Goal: Information Seeking & Learning: Learn about a topic

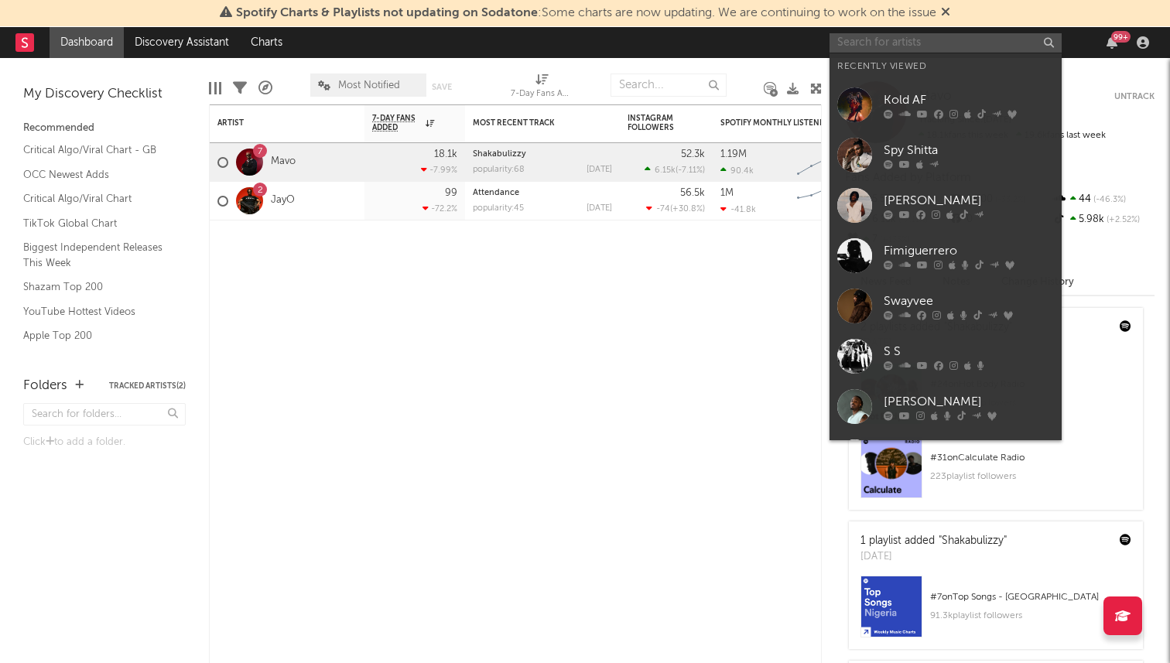
click at [1046, 46] on input "text" at bounding box center [945, 42] width 232 height 19
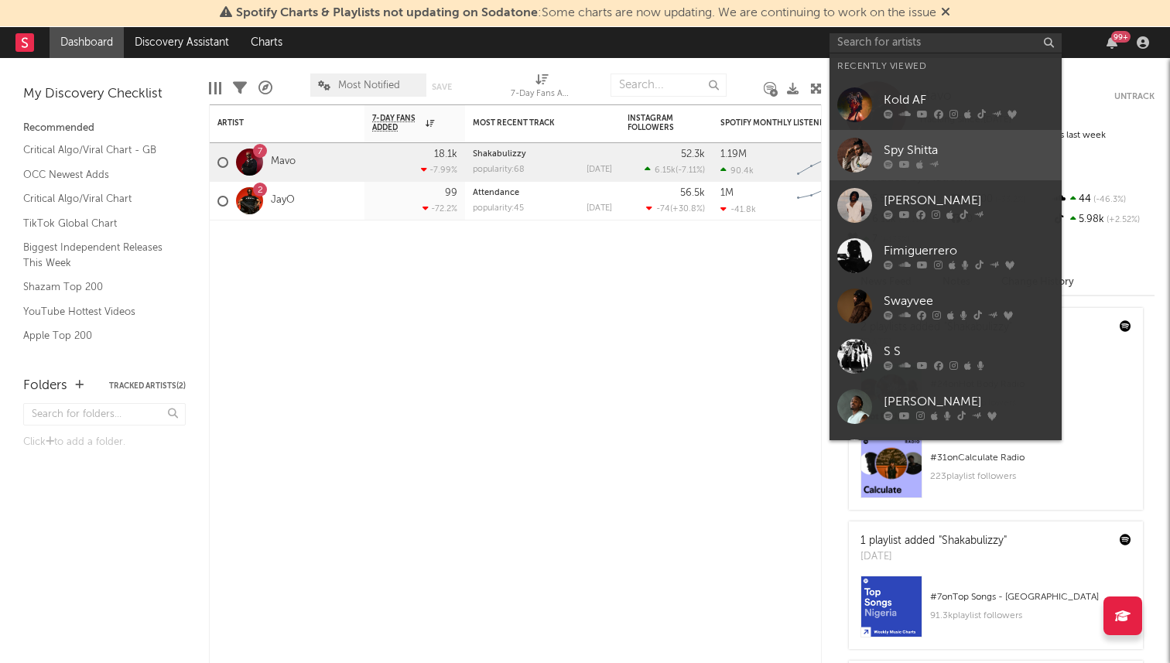
click at [895, 156] on div "Spy Shitta" at bounding box center [969, 150] width 170 height 19
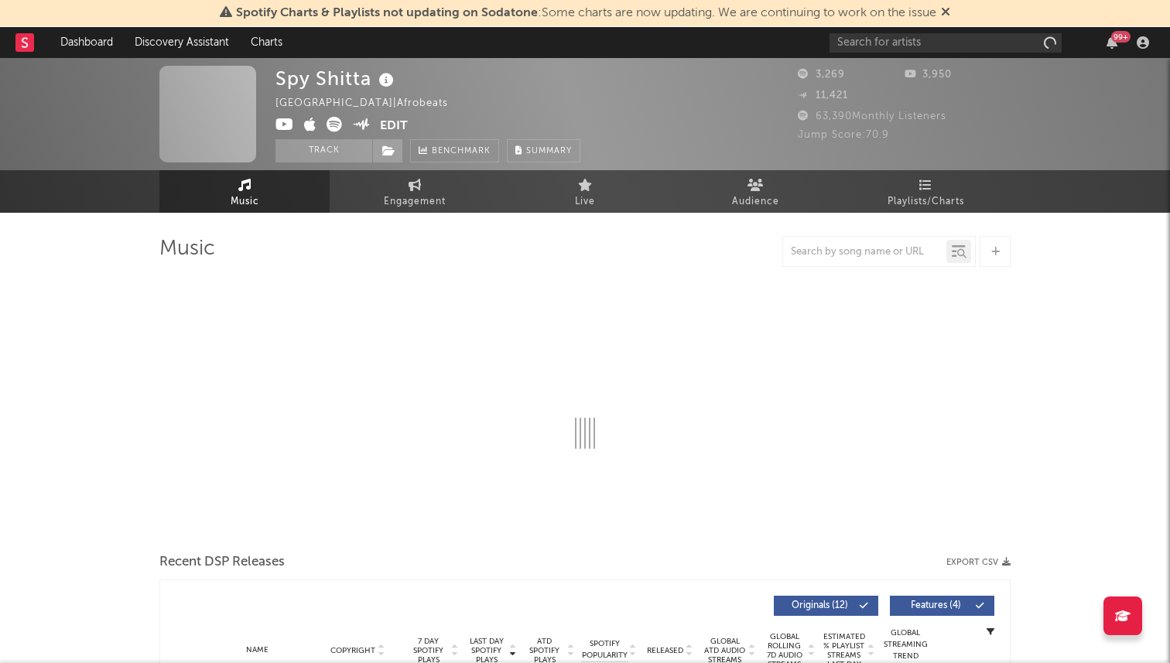
select select "6m"
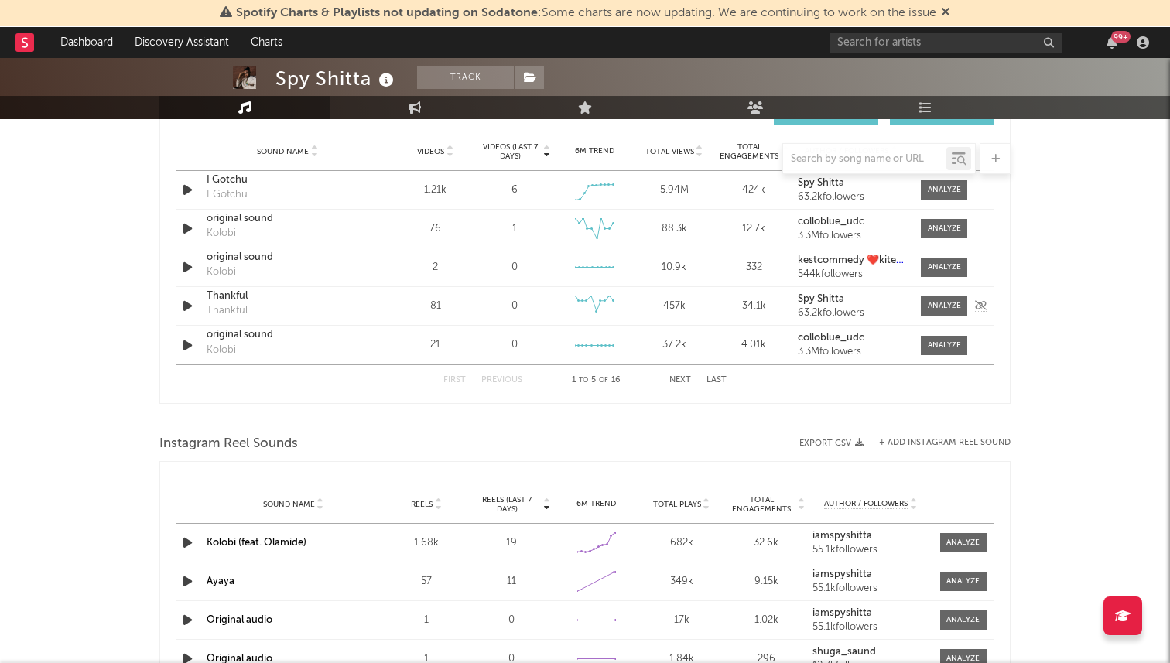
scroll to position [1100, 0]
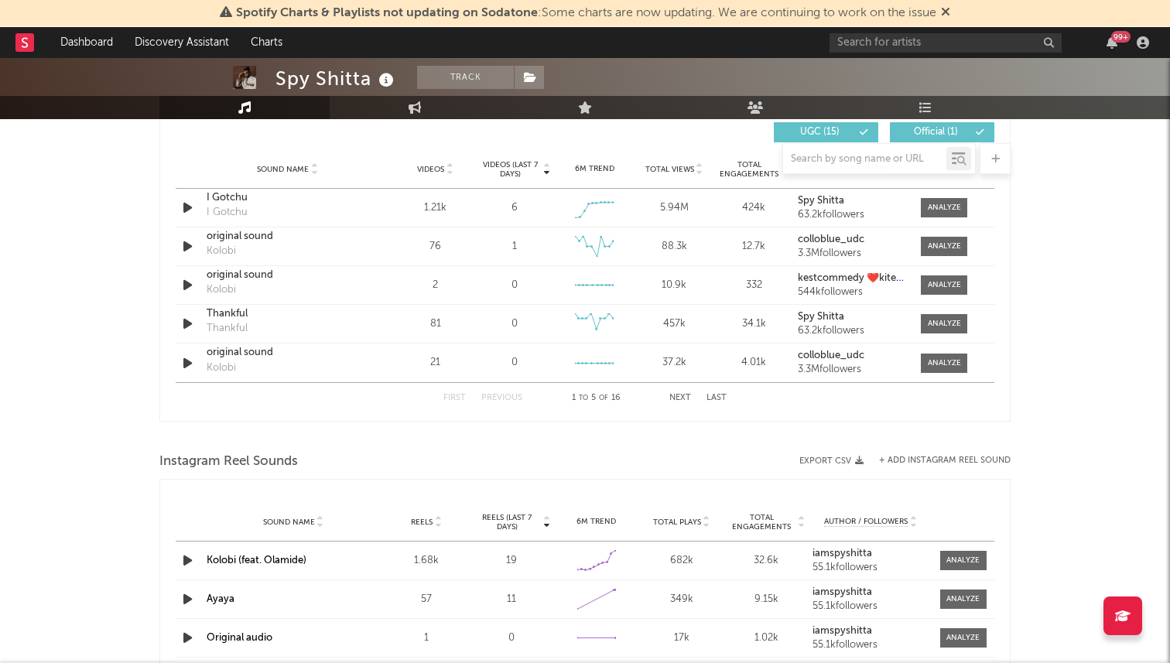
click at [680, 399] on button "Next" at bounding box center [680, 398] width 22 height 9
click at [933, 360] on div at bounding box center [944, 363] width 33 height 12
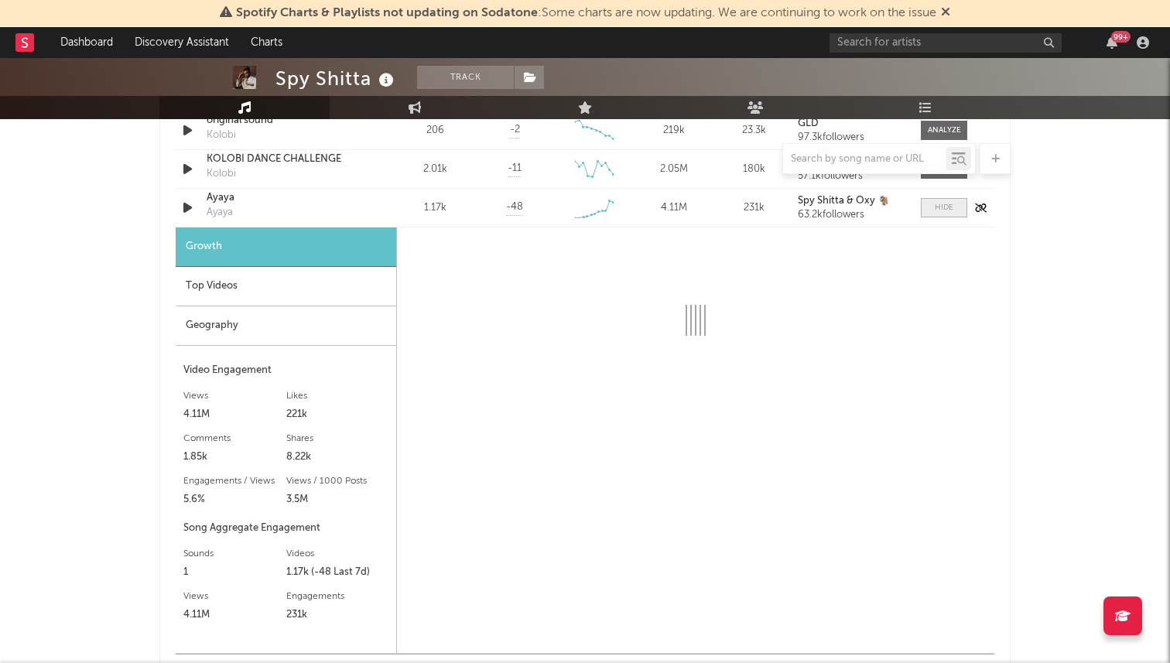
scroll to position [1254, 0]
select select "1w"
